Goal: Task Accomplishment & Management: Use online tool/utility

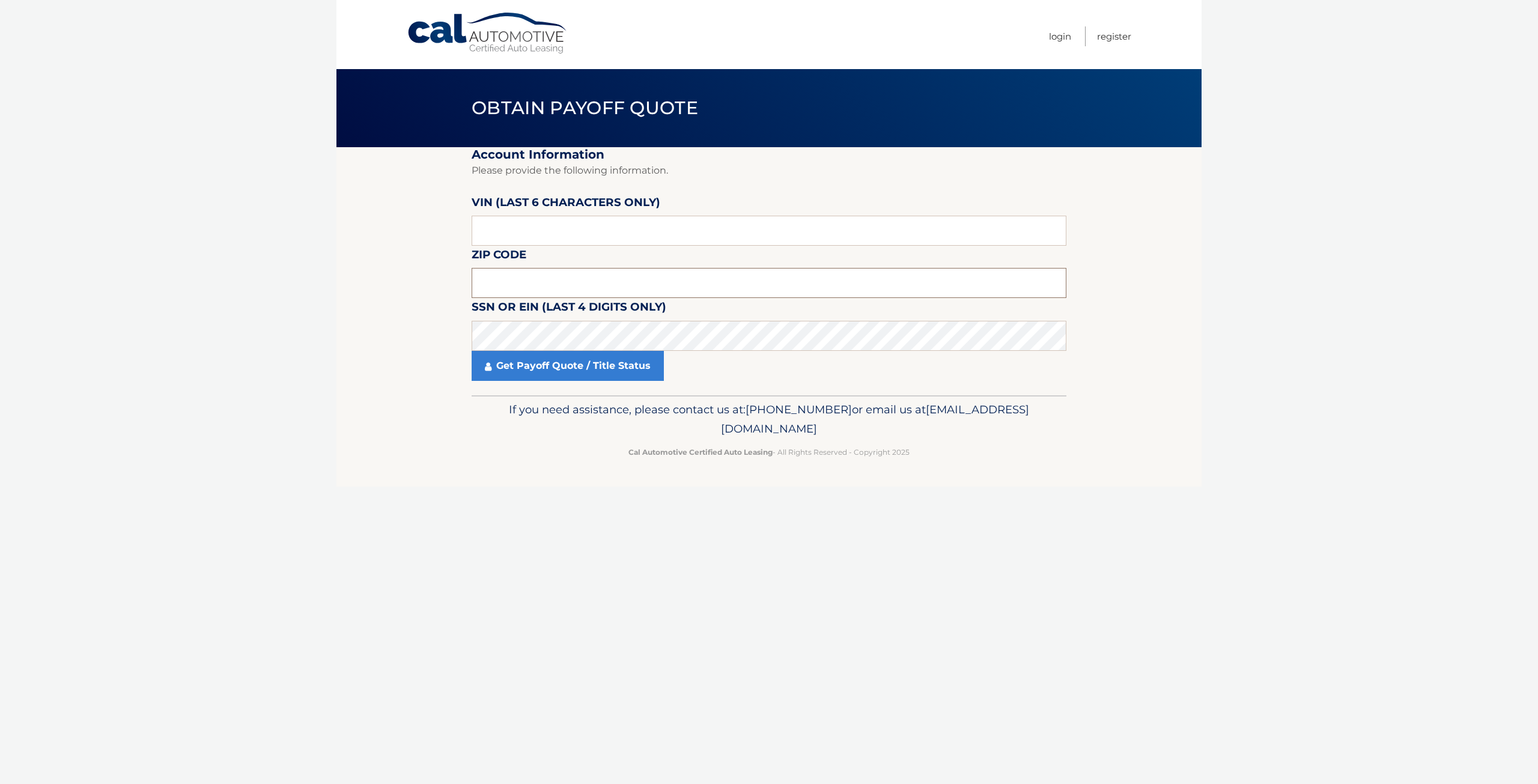
click at [507, 283] on input "text" at bounding box center [769, 282] width 594 height 30
type input "10701"
click at [549, 235] on input "text" at bounding box center [769, 231] width 594 height 30
type input "199234"
click at [501, 233] on input "199234" at bounding box center [769, 231] width 594 height 30
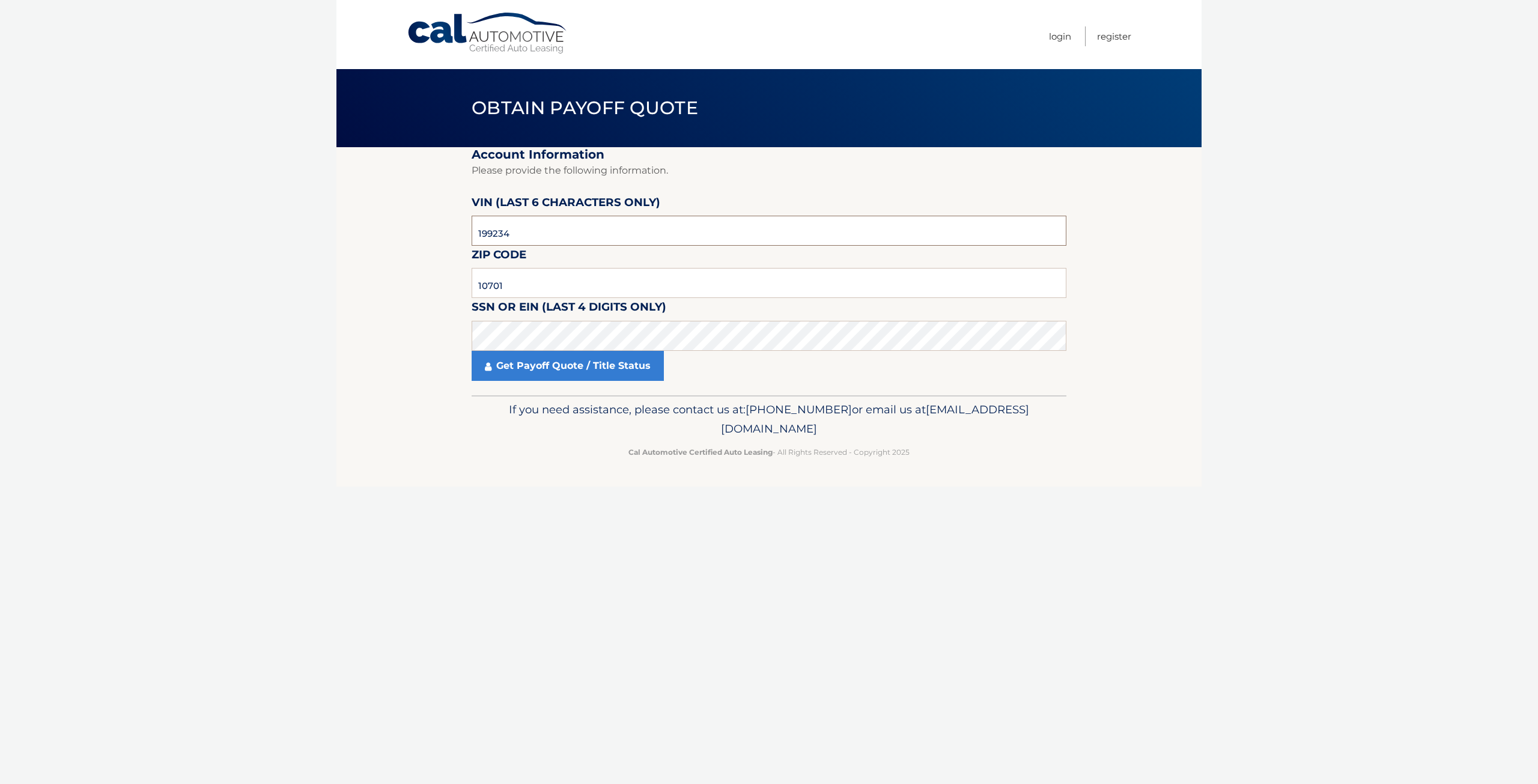
click at [501, 233] on input "199234" at bounding box center [769, 231] width 594 height 30
click at [307, 481] on body "Cal Automotive Menu Login Register Obtain Payoff Quote" at bounding box center [769, 392] width 1538 height 784
click at [528, 285] on input "10701" at bounding box center [769, 282] width 594 height 30
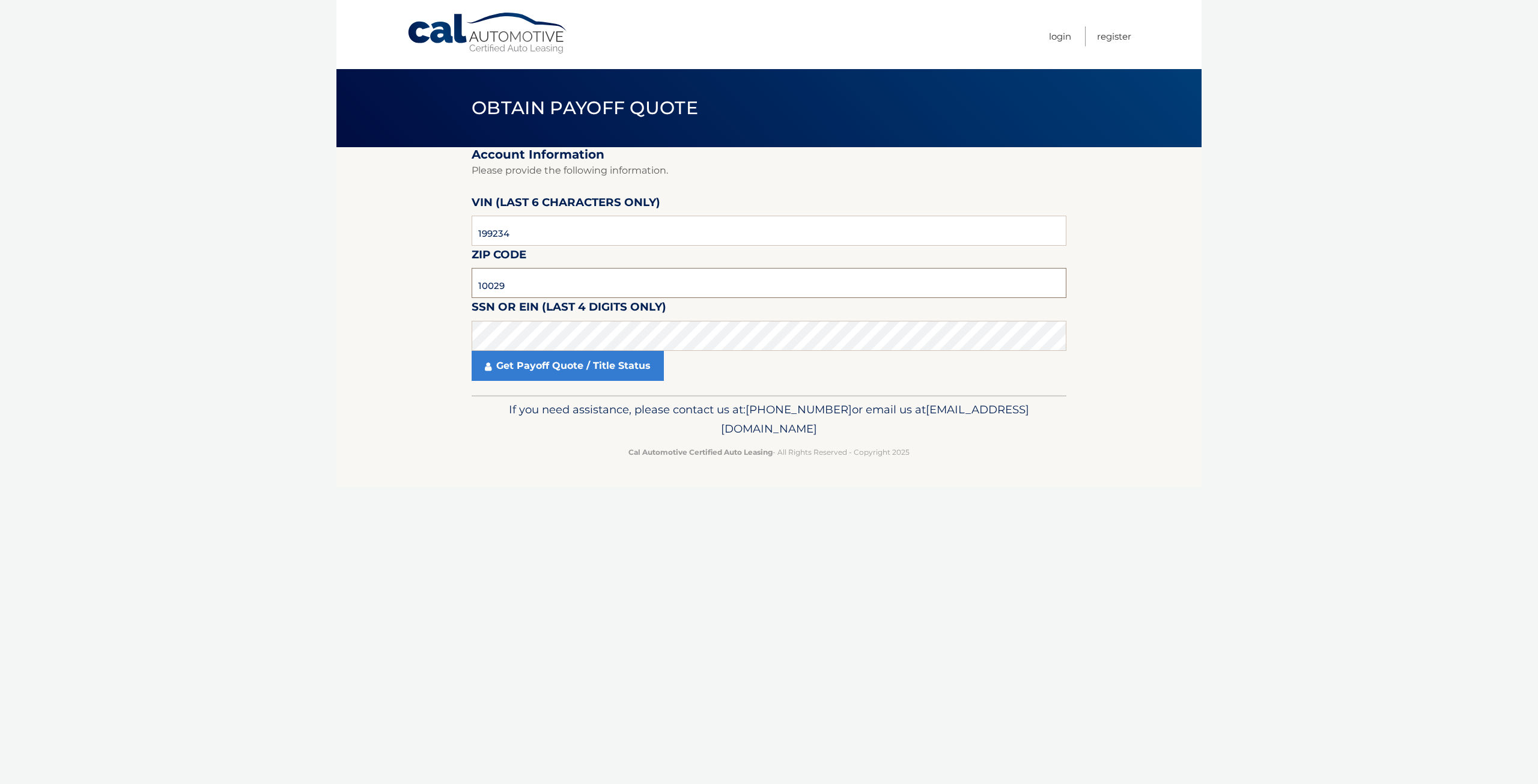
type input "10029"
click at [528, 363] on link "Get Payoff Quote / Title Status" at bounding box center [568, 366] width 192 height 30
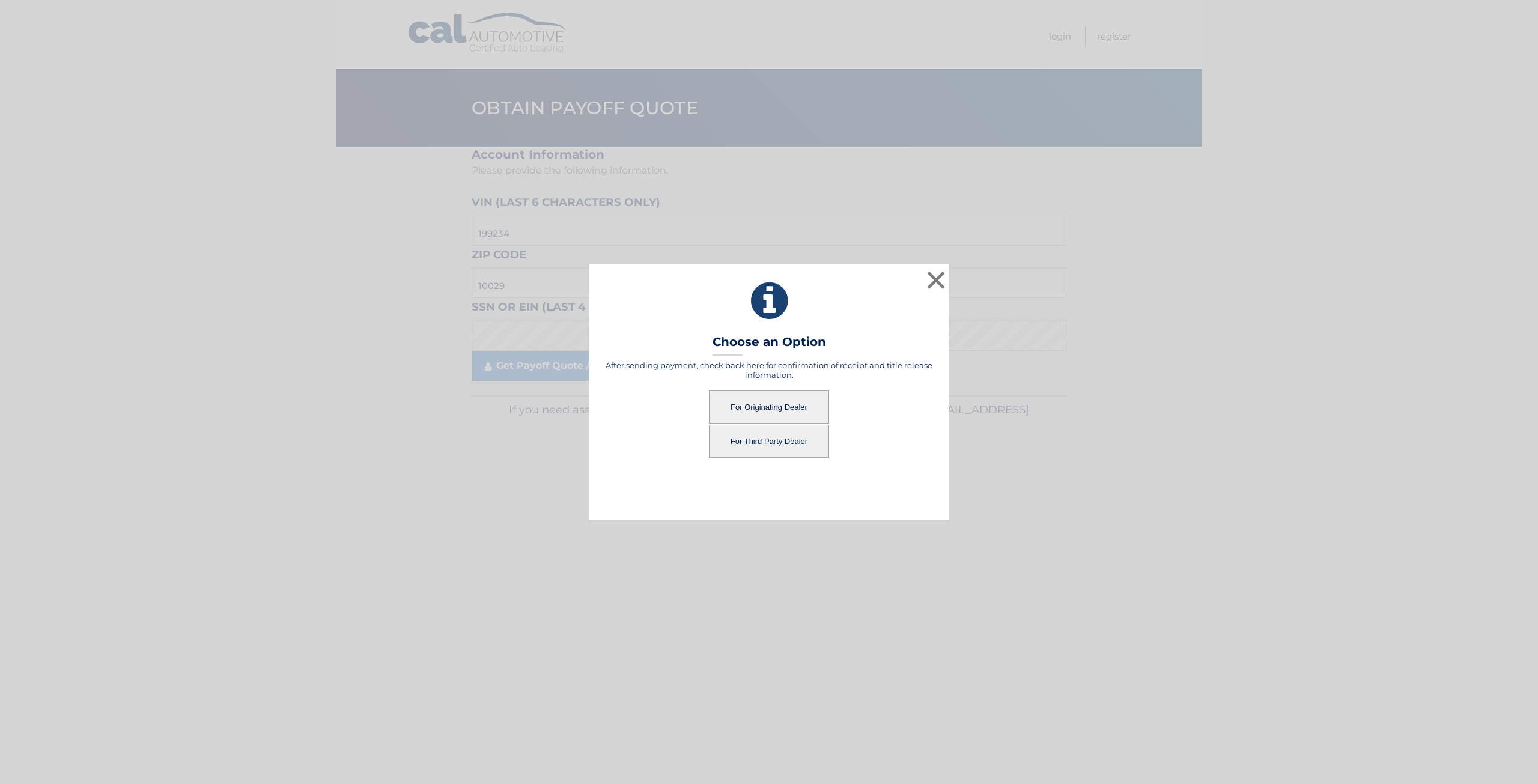
click at [771, 407] on button "For Originating Dealer" at bounding box center [769, 407] width 120 height 33
click at [780, 406] on button "For Originating Dealer" at bounding box center [769, 407] width 120 height 33
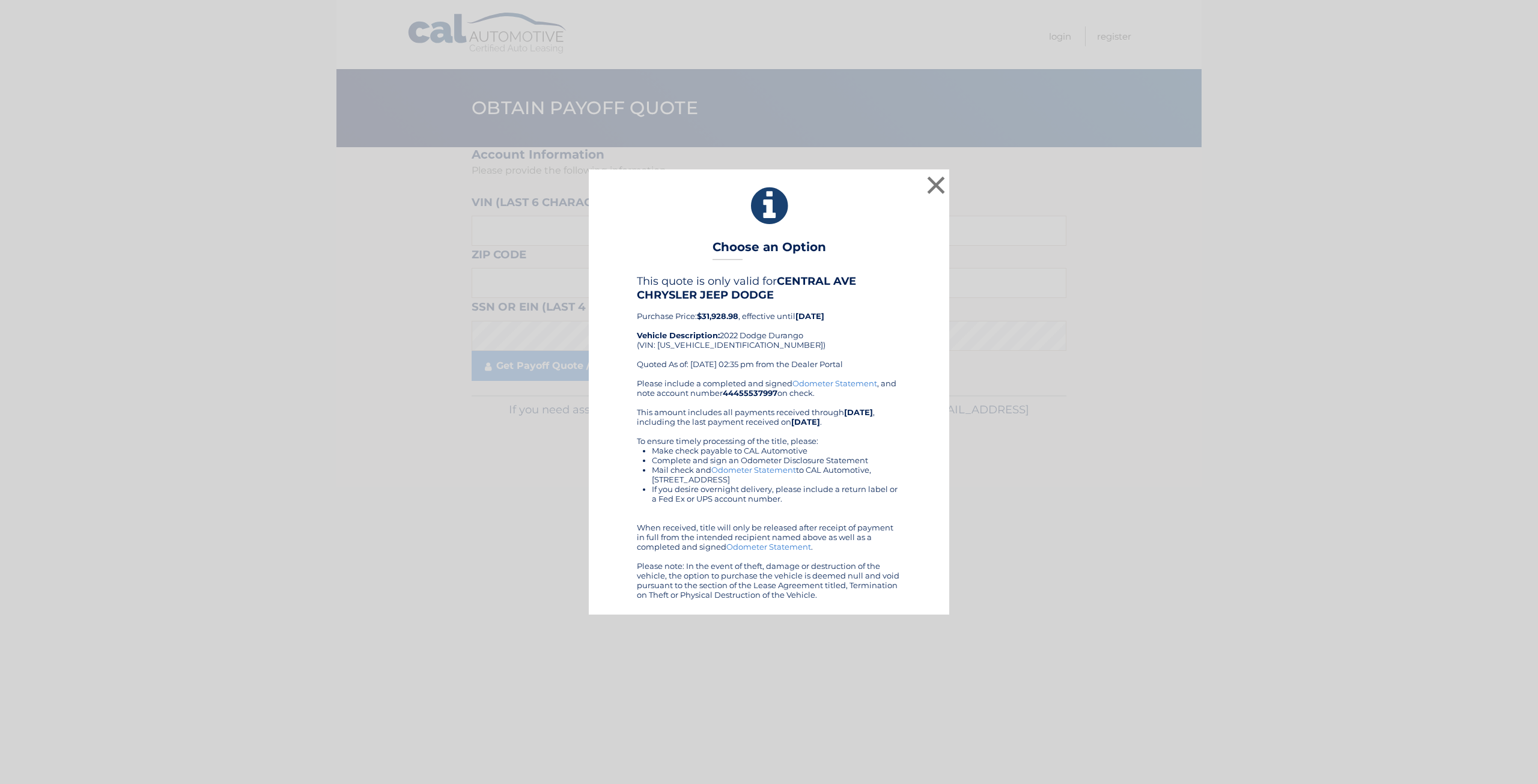
click at [755, 407] on div "Please include a completed and signed Odometer Statement , and note account num…" at bounding box center [769, 489] width 264 height 221
